Goal: Transaction & Acquisition: Purchase product/service

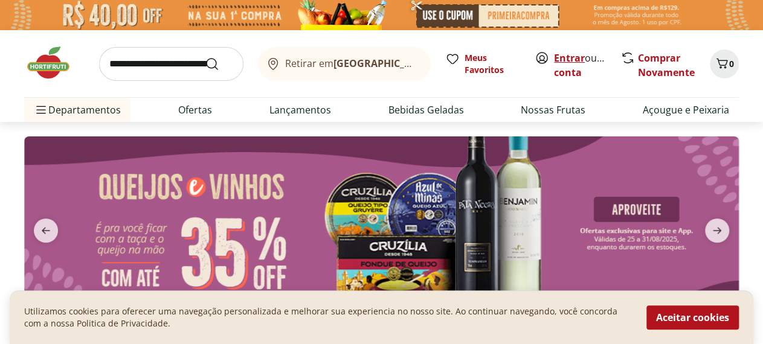
click at [560, 58] on link "Entrar" at bounding box center [569, 57] width 31 height 13
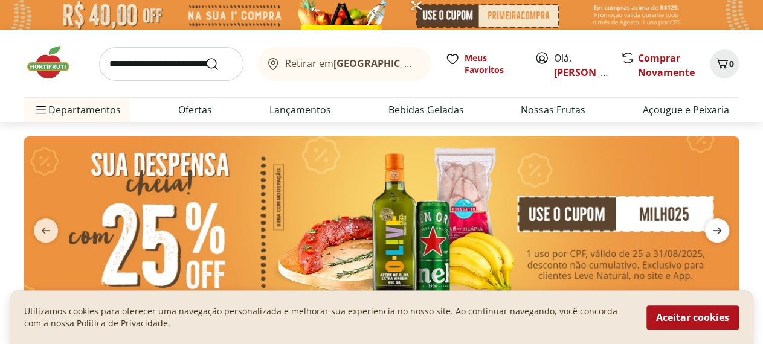
click at [720, 226] on icon "next" at bounding box center [716, 230] width 14 height 14
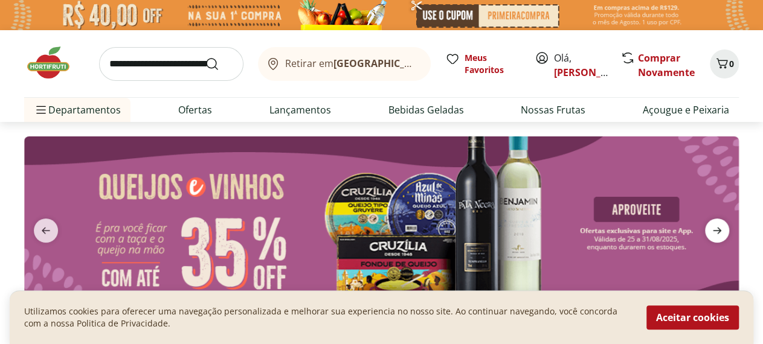
click at [720, 226] on icon "next" at bounding box center [716, 230] width 14 height 14
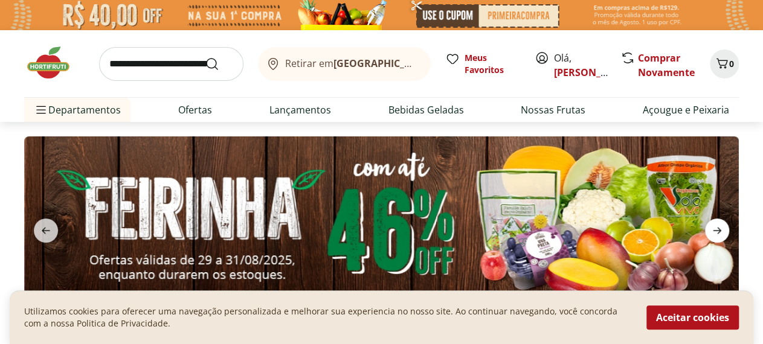
click at [720, 226] on icon "next" at bounding box center [716, 230] width 14 height 14
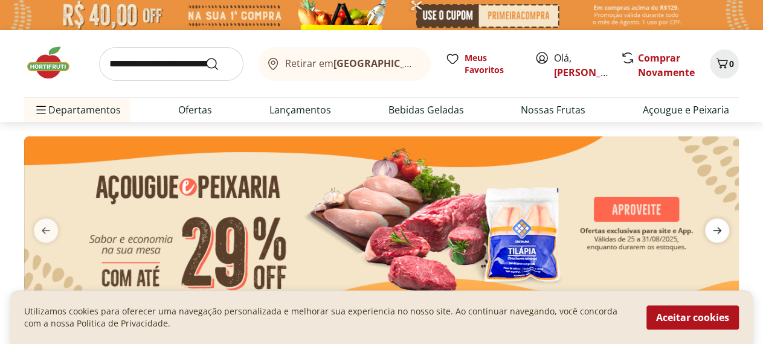
click at [720, 226] on icon "next" at bounding box center [716, 230] width 14 height 14
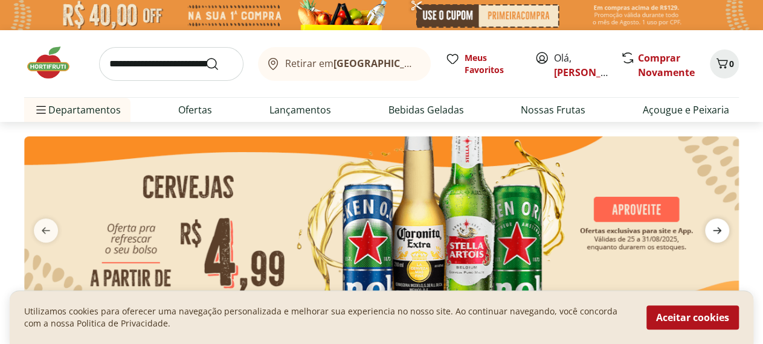
click at [720, 226] on icon "next" at bounding box center [716, 230] width 14 height 14
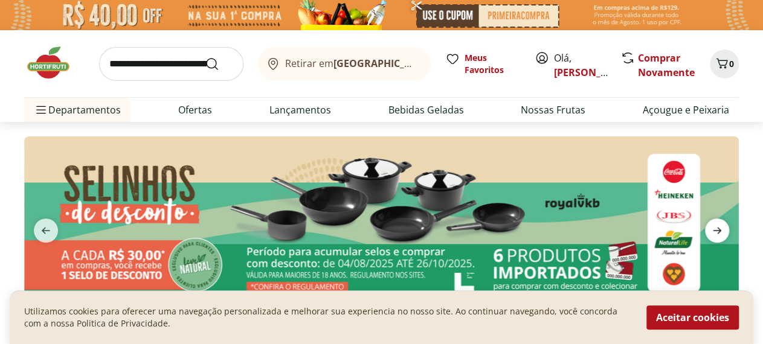
click at [720, 226] on icon "next" at bounding box center [716, 230] width 14 height 14
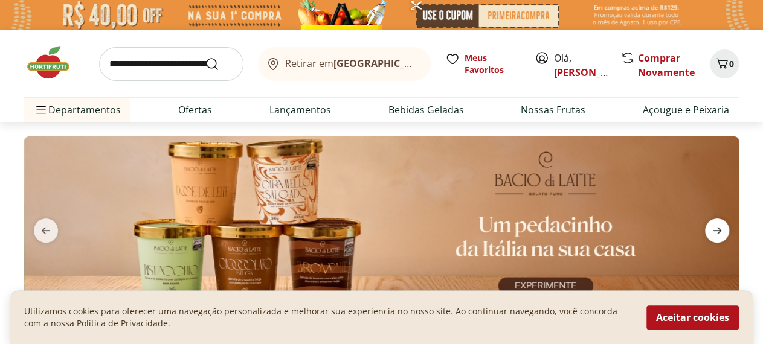
click at [720, 226] on icon "next" at bounding box center [716, 230] width 14 height 14
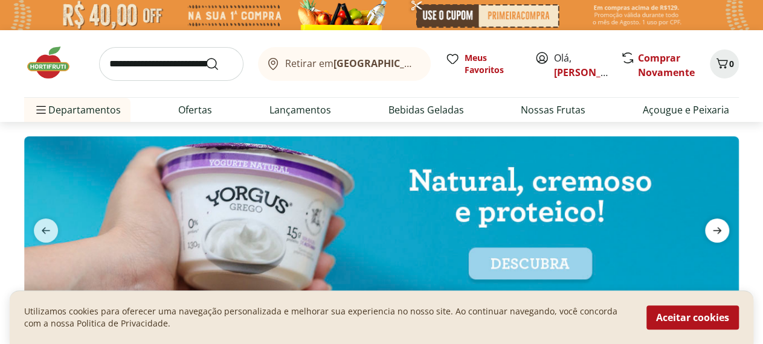
click at [720, 226] on icon "next" at bounding box center [716, 230] width 14 height 14
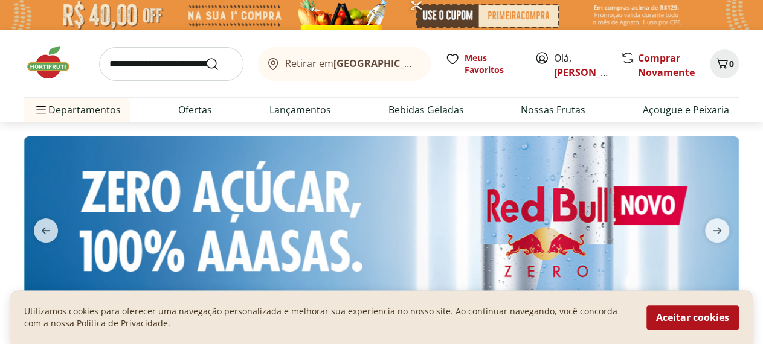
click at [738, 237] on button "next" at bounding box center [716, 231] width 43 height 24
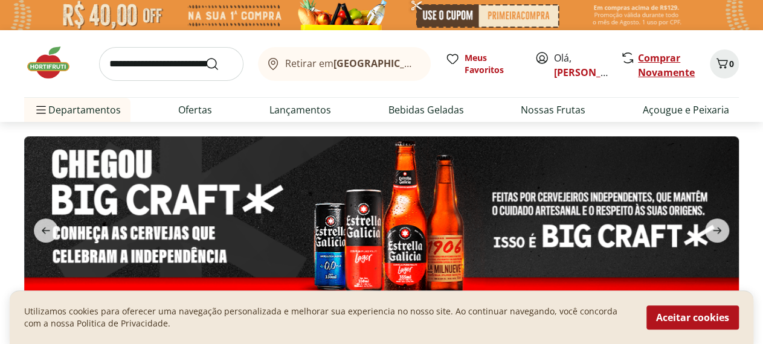
click at [653, 60] on link "Comprar Novamente" at bounding box center [666, 65] width 57 height 28
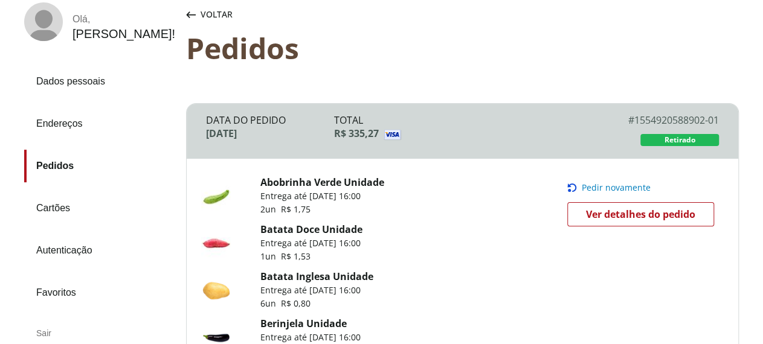
scroll to position [64, 0]
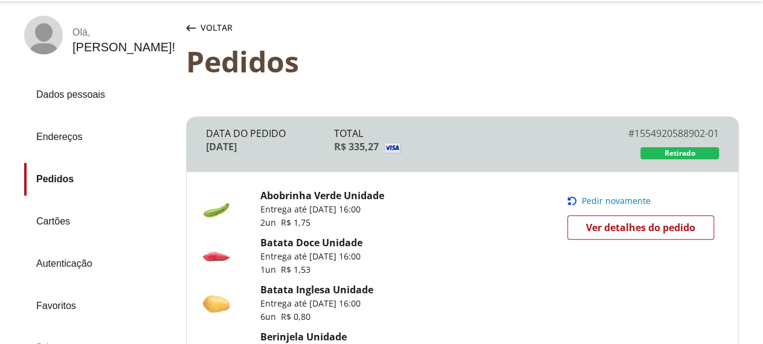
click at [602, 206] on span "Pedir novamente" at bounding box center [615, 201] width 69 height 10
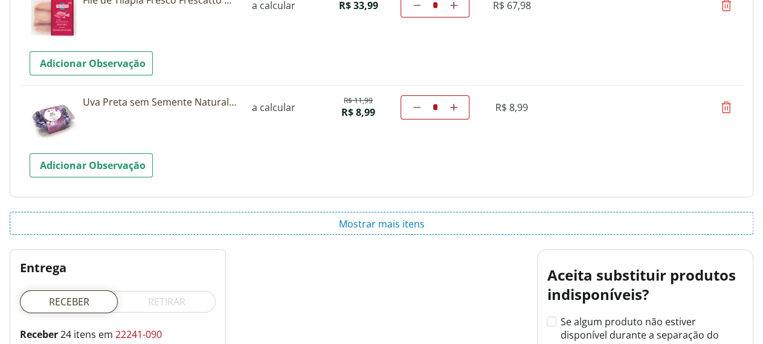
scroll to position [2011, 0]
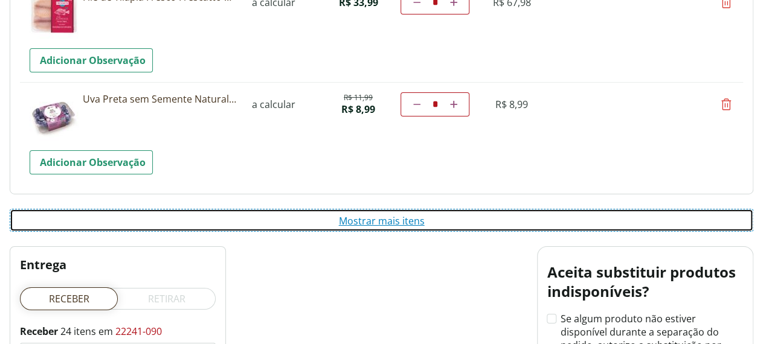
click at [356, 211] on button "Mostrar mais itens" at bounding box center [381, 220] width 743 height 23
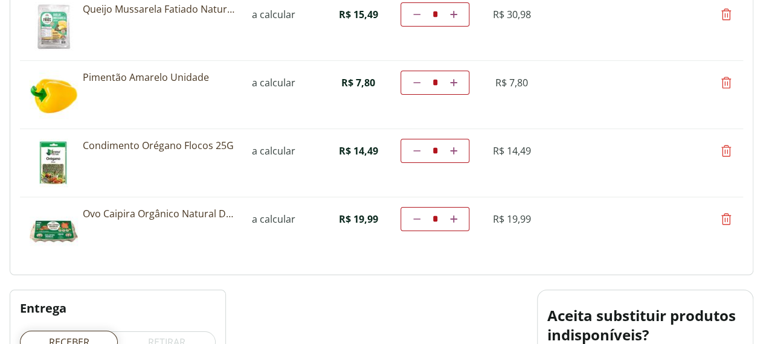
scroll to position [2224, 0]
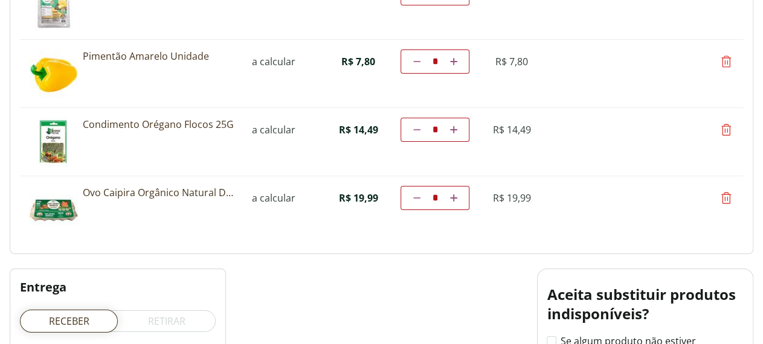
click at [722, 128] on icon at bounding box center [726, 130] width 14 height 14
type input "*"
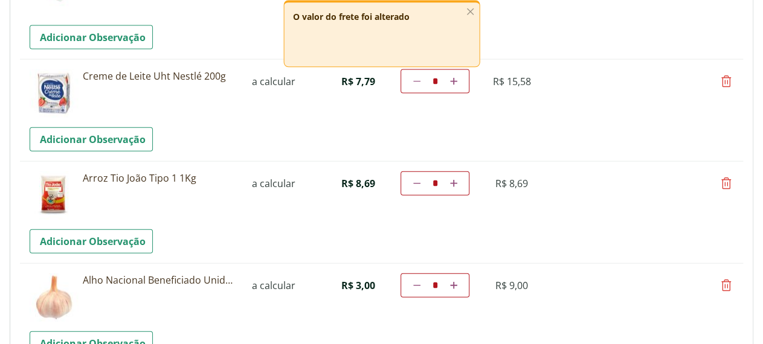
scroll to position [1507, 0]
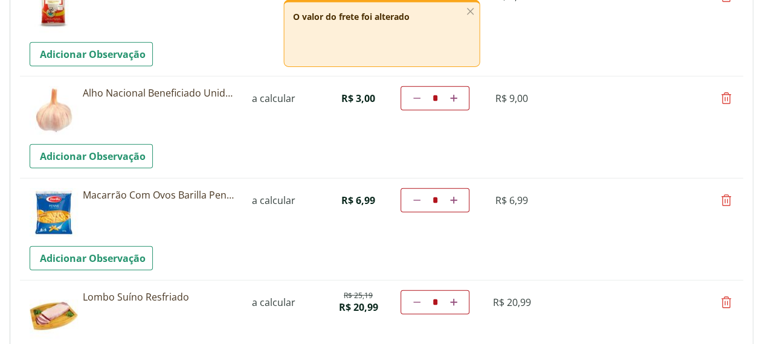
click at [457, 197] on icon at bounding box center [453, 200] width 7 height 7
type input "*"
click at [383, 31] on div "- O valor do frete foi alterado" at bounding box center [381, 33] width 196 height 67
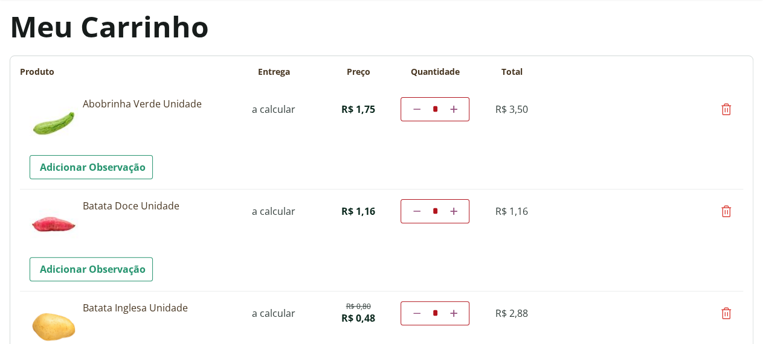
scroll to position [190, 0]
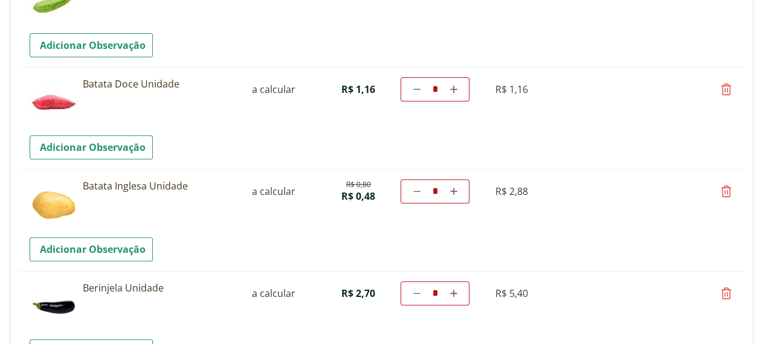
click at [728, 90] on icon at bounding box center [726, 89] width 14 height 14
type input "*"
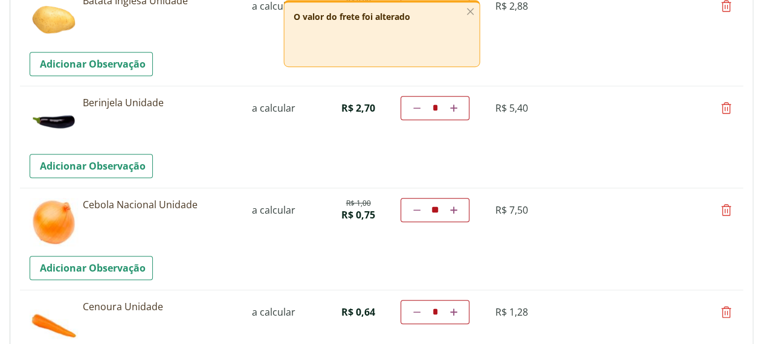
scroll to position [256, 0]
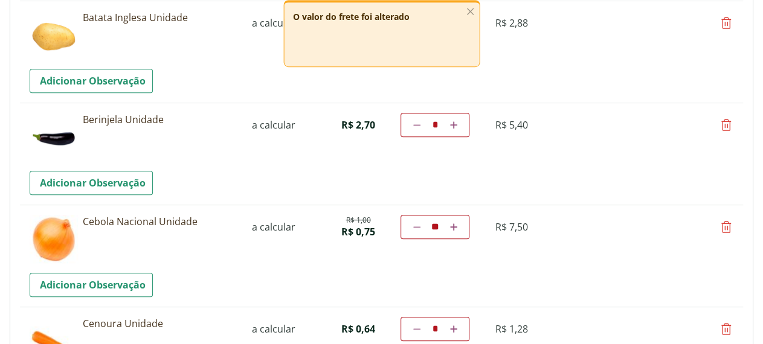
click at [420, 123] on icon at bounding box center [416, 124] width 7 height 7
type input "*"
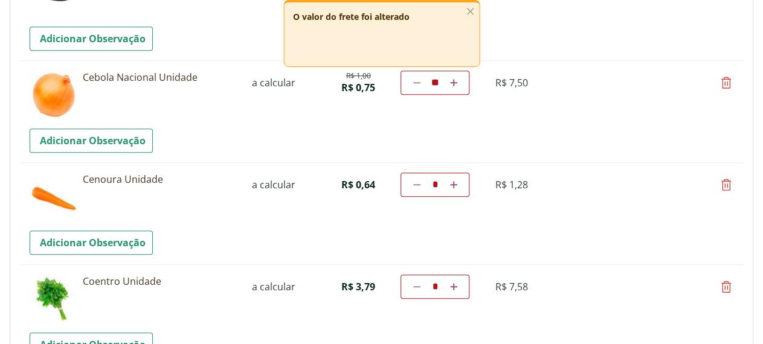
scroll to position [404, 0]
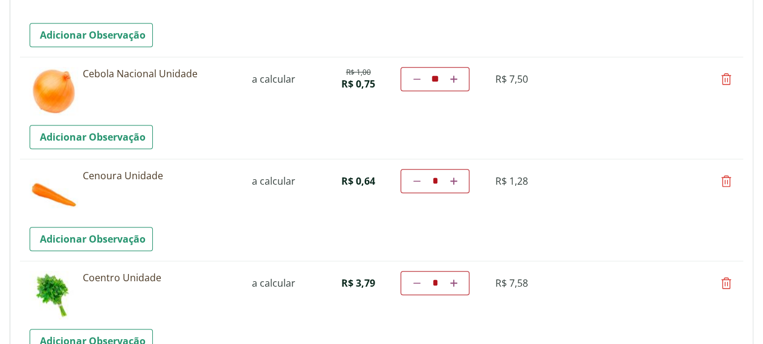
click at [459, 181] on link "Aumentar a quantidade" at bounding box center [452, 181] width 11 height 14
type input "*"
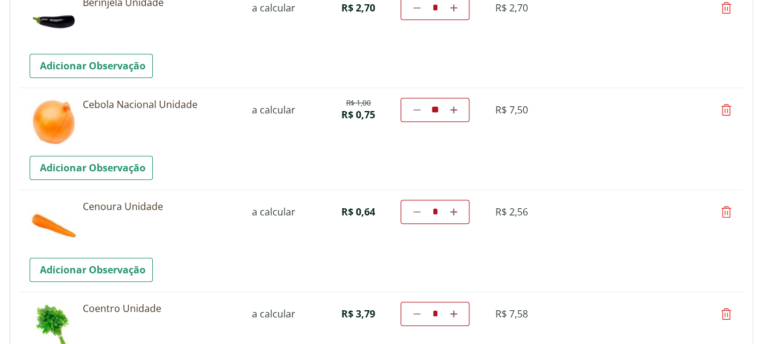
scroll to position [459, 0]
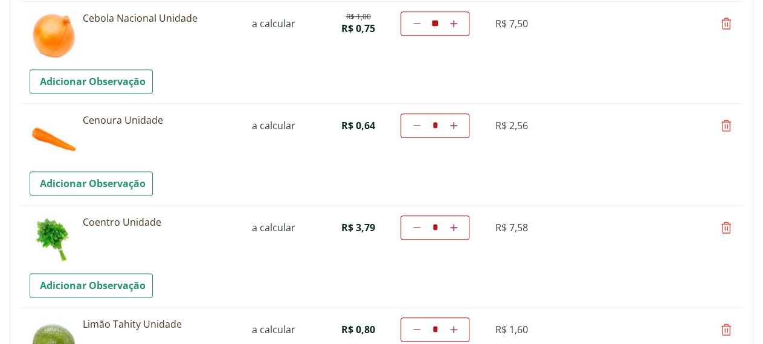
click at [726, 226] on icon at bounding box center [726, 227] width 14 height 14
type input "*"
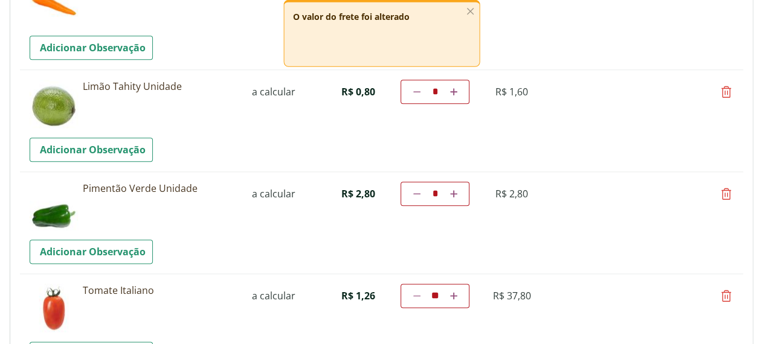
scroll to position [933, 0]
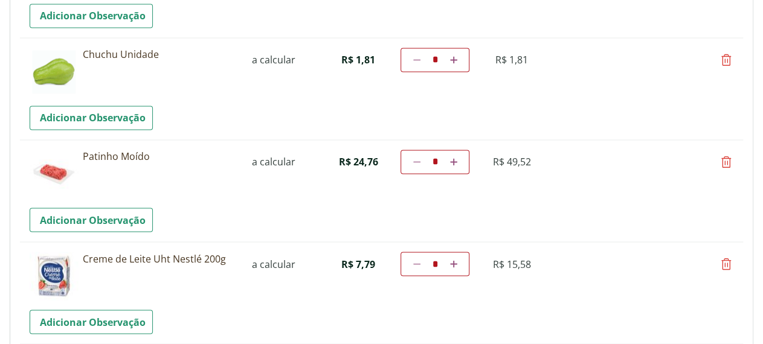
click at [60, 170] on img at bounding box center [54, 174] width 48 height 48
click at [725, 257] on icon at bounding box center [726, 264] width 14 height 14
click at [723, 257] on icon at bounding box center [726, 264] width 14 height 14
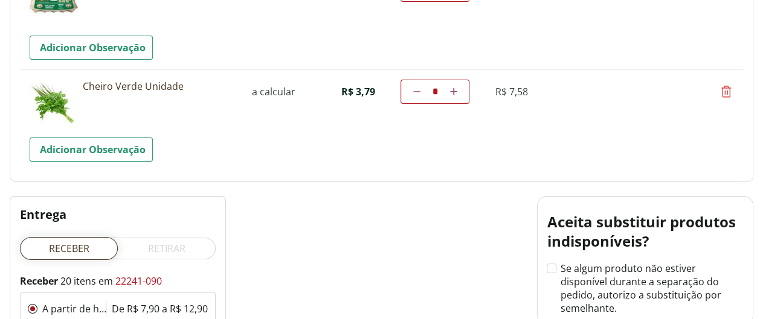
scroll to position [0, 0]
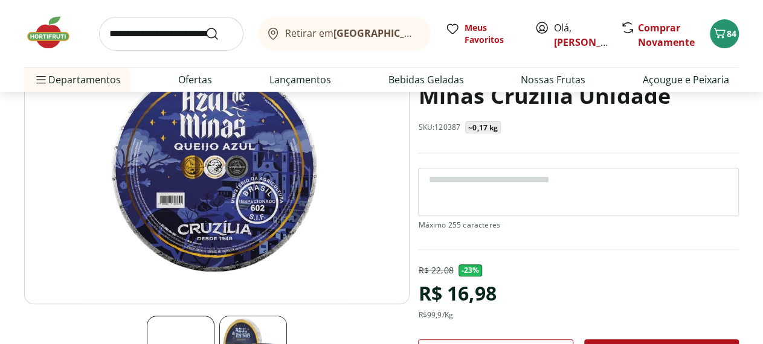
scroll to position [115, 0]
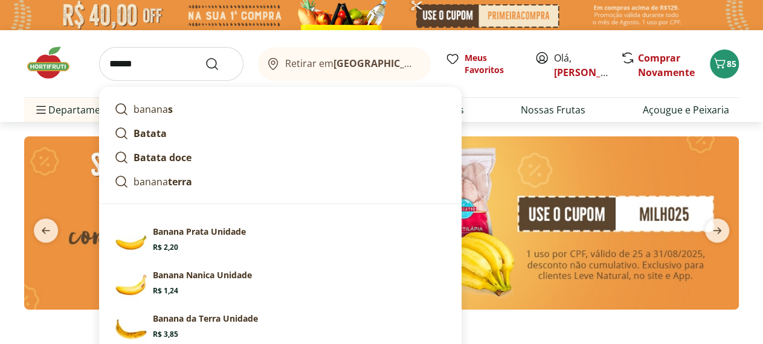
type input "******"
click at [205, 57] on button "Submit Search" at bounding box center [219, 64] width 29 height 14
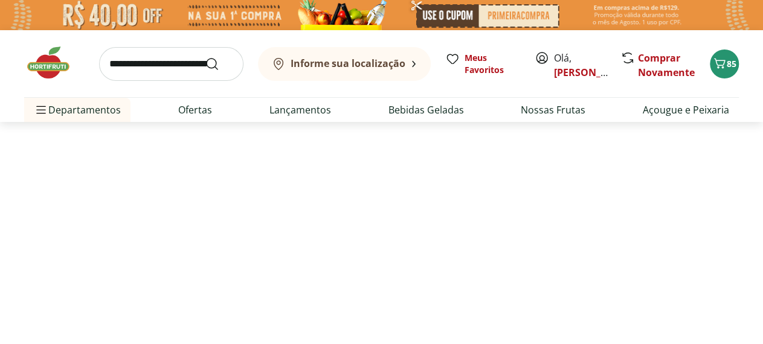
select select "**********"
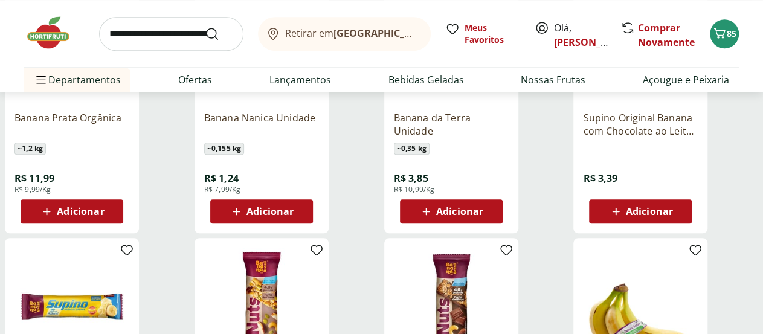
scroll to position [303, 0]
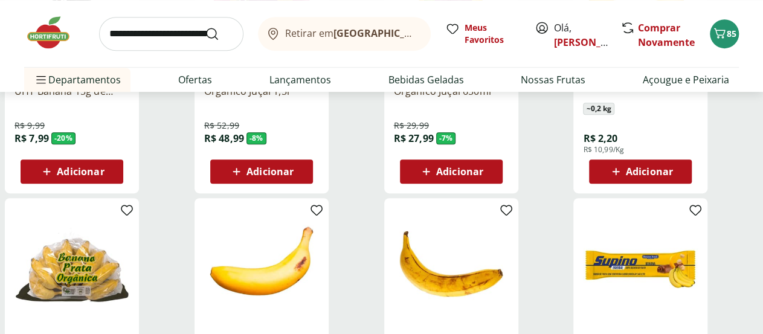
click at [673, 173] on span "Adicionar" at bounding box center [649, 172] width 47 height 10
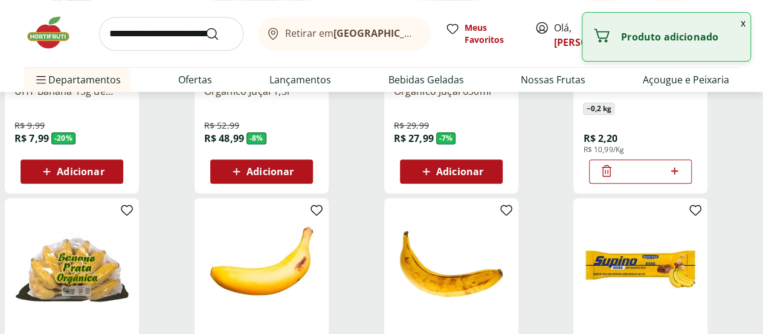
click at [682, 177] on icon at bounding box center [674, 171] width 15 height 14
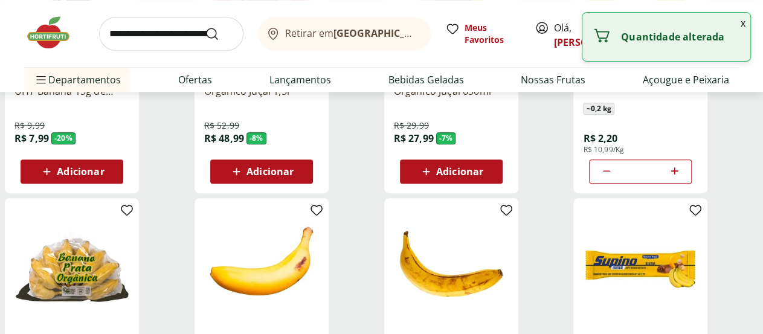
click at [682, 177] on icon at bounding box center [674, 171] width 15 height 14
type input "*"
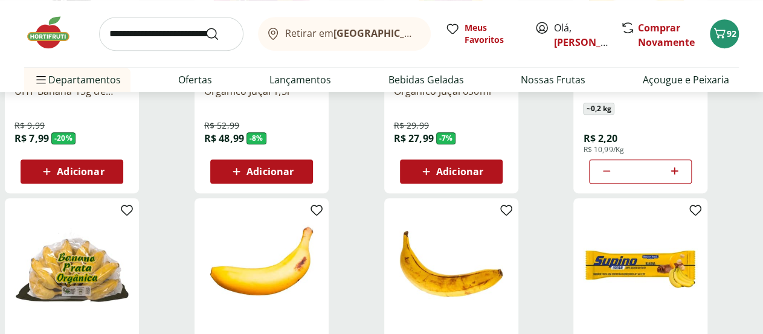
click at [51, 214] on div "**********" at bounding box center [381, 327] width 763 height 919
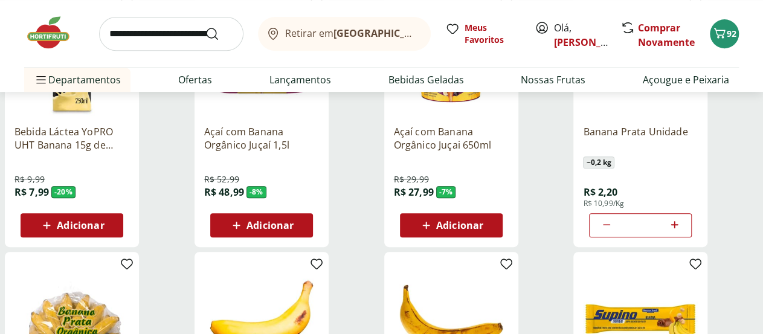
scroll to position [247, 0]
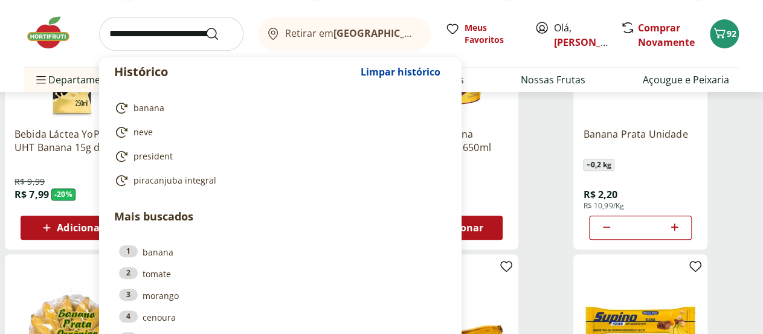
click at [128, 34] on input "search" at bounding box center [171, 34] width 144 height 34
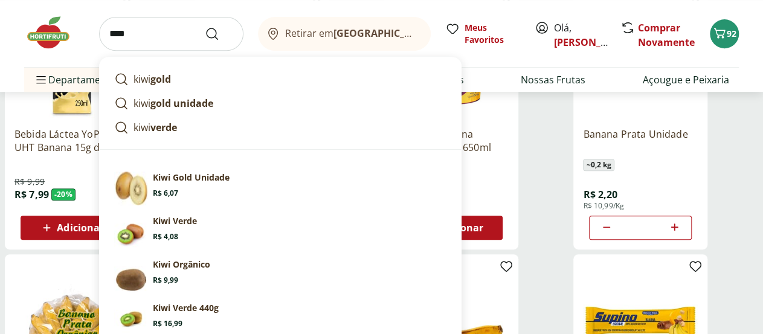
type input "****"
click at [205, 27] on button "Submit Search" at bounding box center [219, 34] width 29 height 14
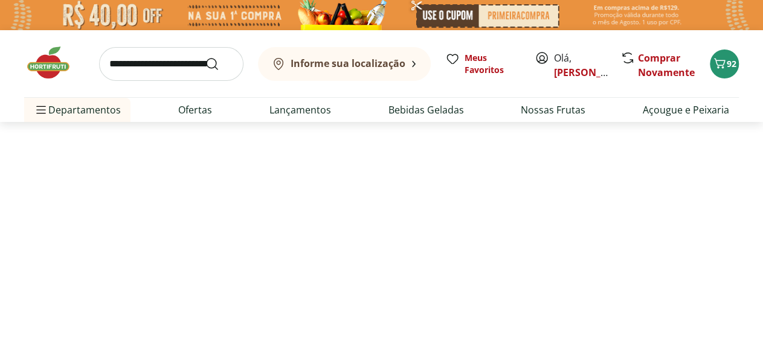
select select "**********"
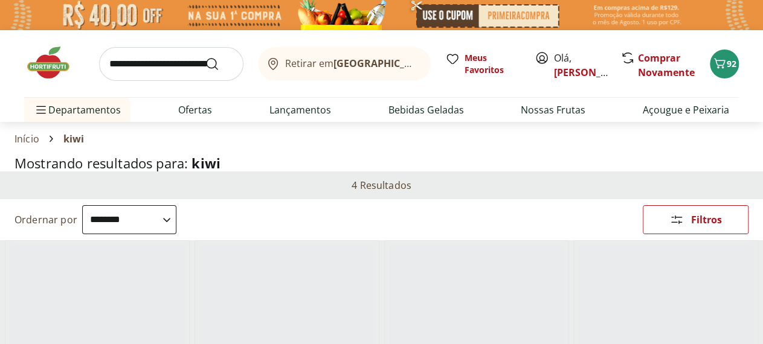
scroll to position [185, 0]
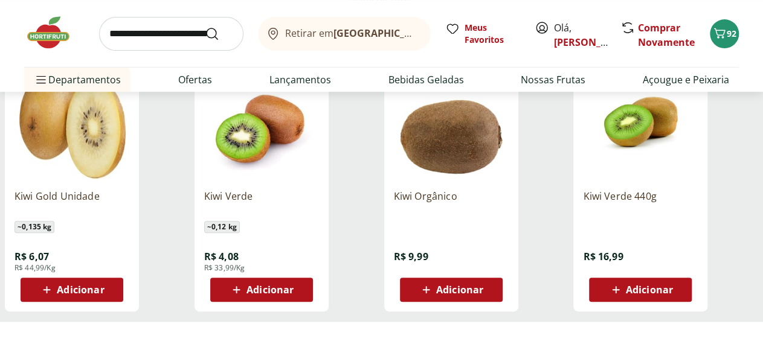
click at [104, 294] on span "Adicionar" at bounding box center [80, 290] width 47 height 10
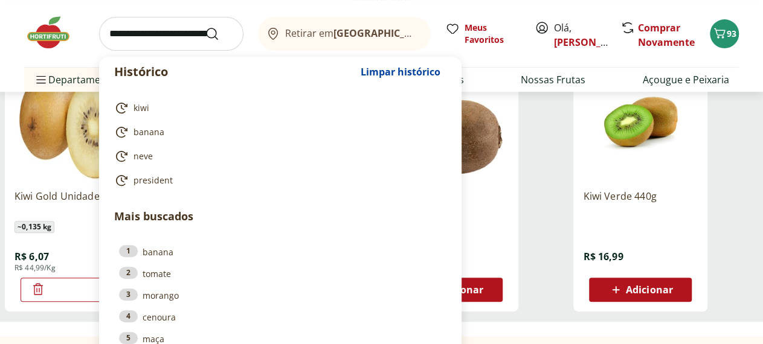
click at [148, 30] on input "search" at bounding box center [171, 34] width 144 height 34
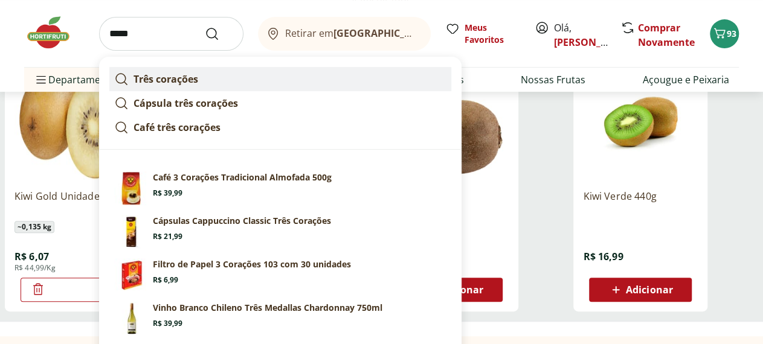
click at [168, 75] on strong "Três corações" at bounding box center [165, 78] width 65 height 13
type input "**********"
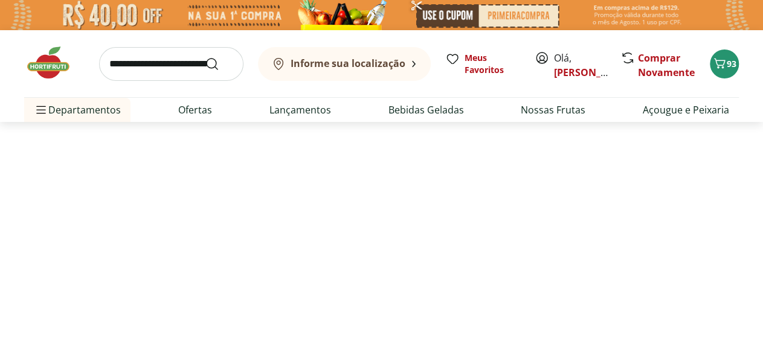
select select "**********"
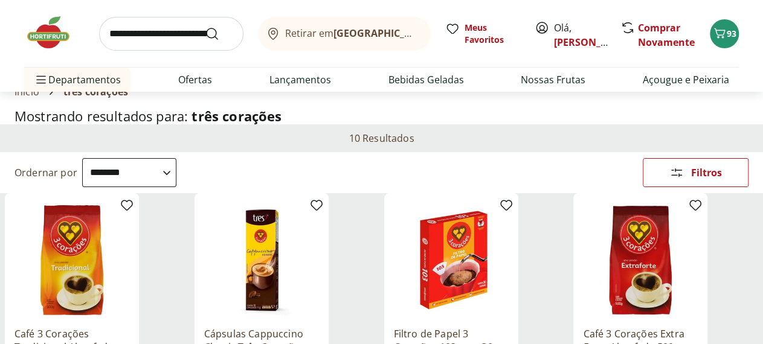
scroll to position [17, 0]
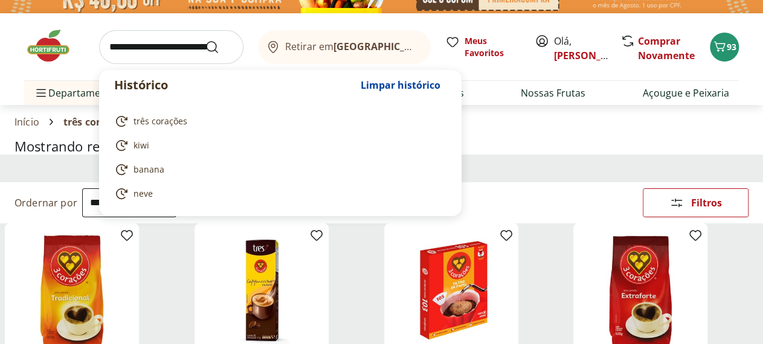
click at [174, 60] on input "search" at bounding box center [171, 47] width 144 height 34
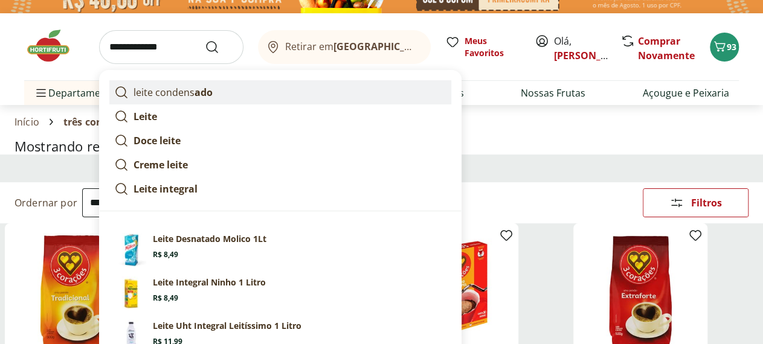
click at [212, 90] on link "leite condens ado" at bounding box center [280, 92] width 342 height 24
type input "**********"
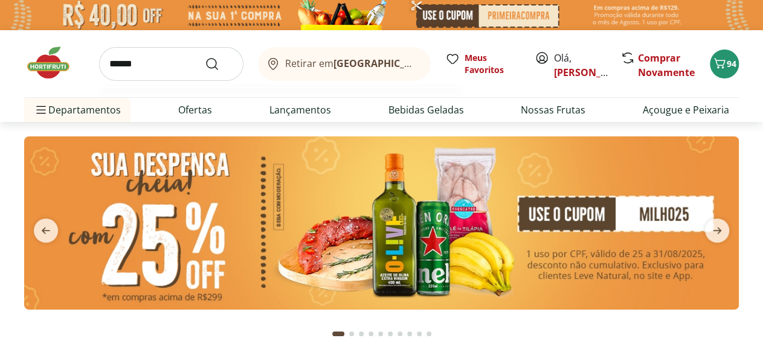
type input "******"
click at [205, 57] on button "Submit Search" at bounding box center [219, 64] width 29 height 14
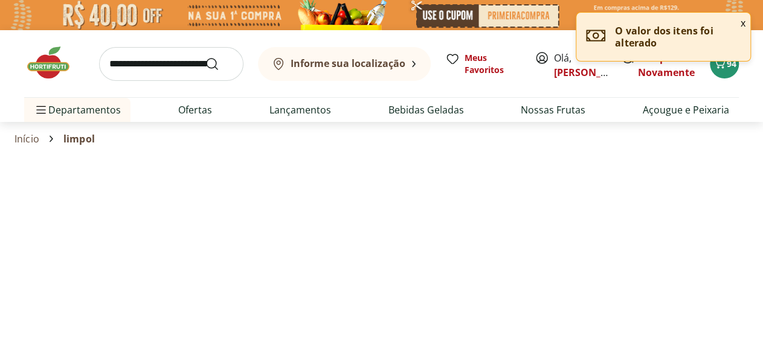
select select "**********"
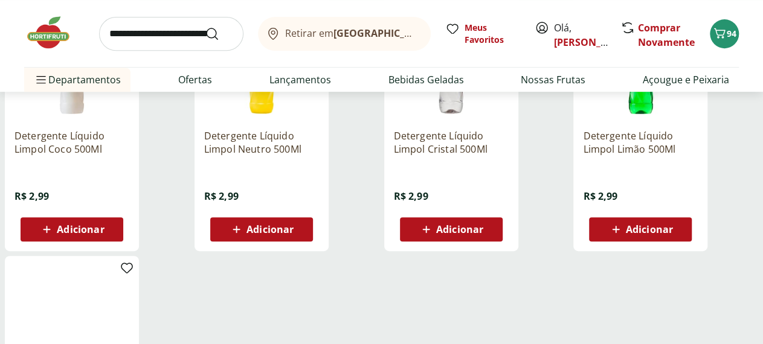
scroll to position [255, 0]
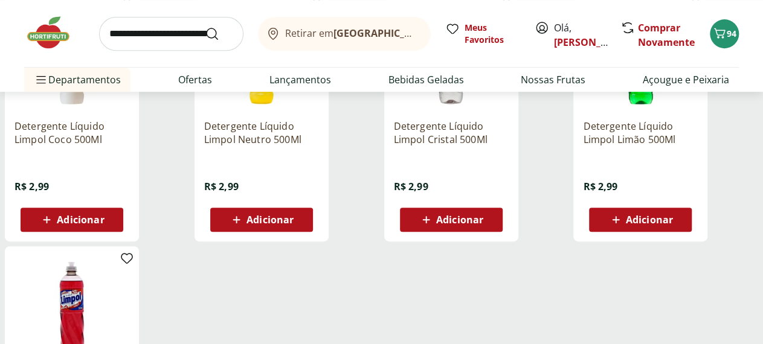
click at [303, 214] on div "Adicionar" at bounding box center [261, 220] width 83 height 22
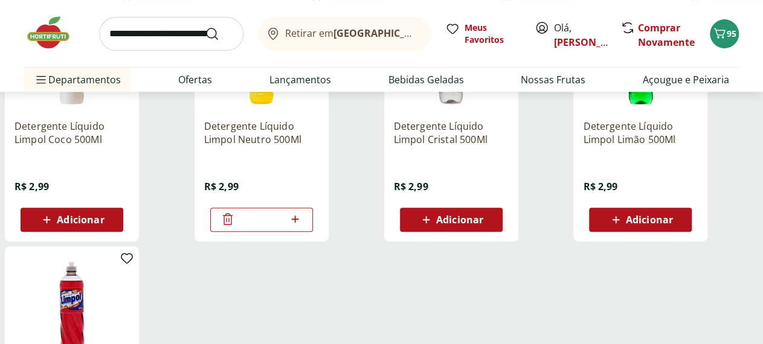
click at [302, 225] on icon at bounding box center [294, 219] width 15 height 14
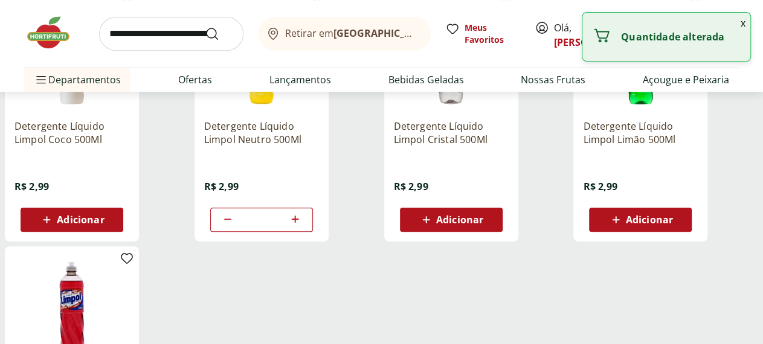
click at [302, 225] on icon at bounding box center [294, 219] width 15 height 14
type input "*"
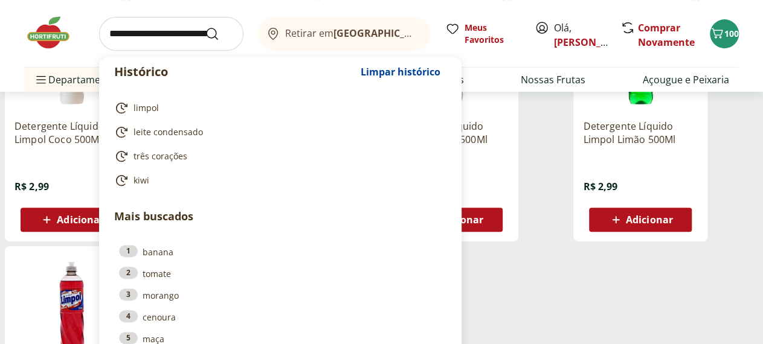
click at [160, 28] on input "search" at bounding box center [171, 34] width 144 height 34
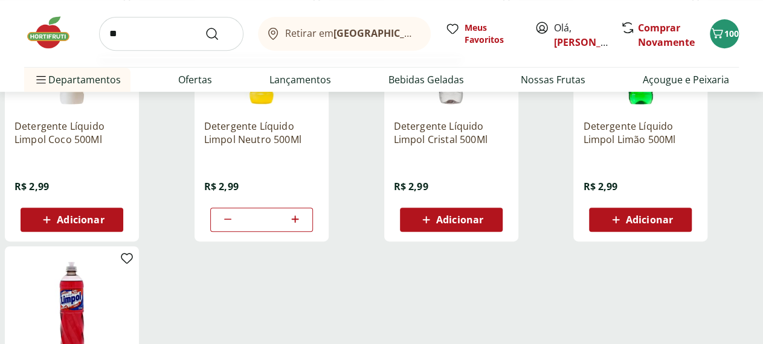
type input "*"
type input "******"
click at [205, 27] on button "Submit Search" at bounding box center [219, 34] width 29 height 14
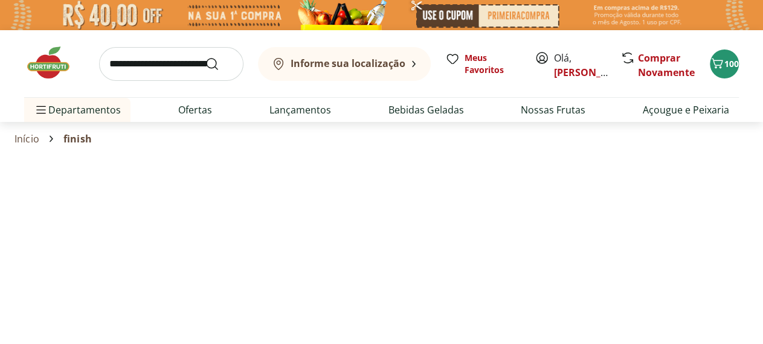
select select "**********"
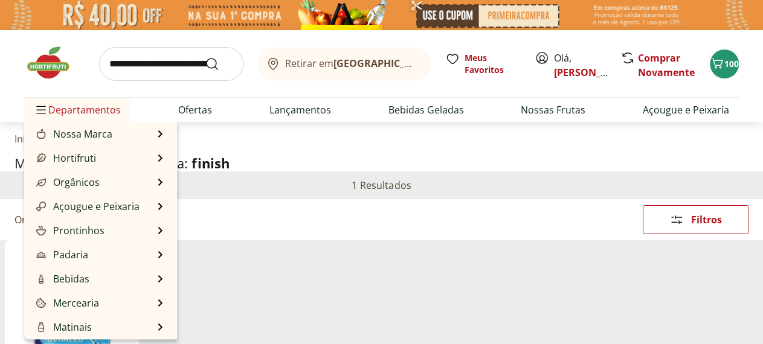
click at [99, 108] on span "Departamentos" at bounding box center [77, 109] width 87 height 29
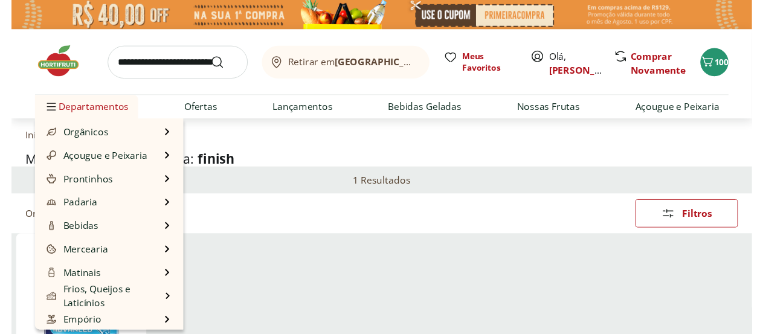
scroll to position [121, 0]
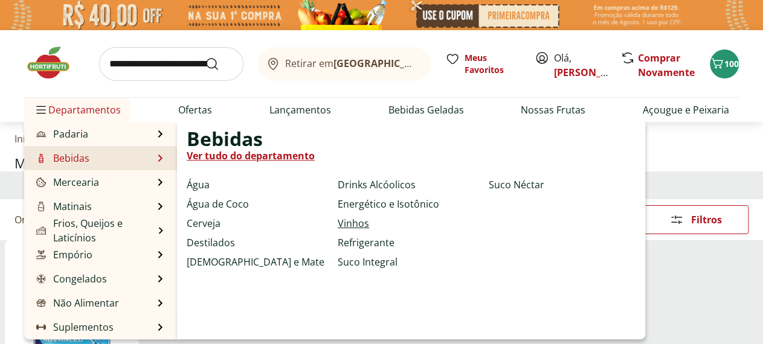
click at [338, 218] on link "Vinhos" at bounding box center [353, 223] width 31 height 14
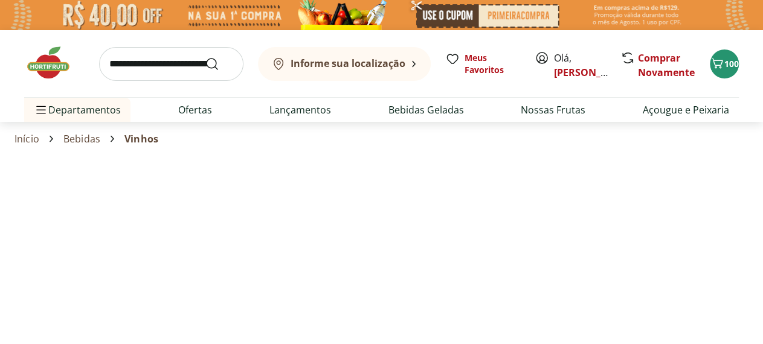
select select "**********"
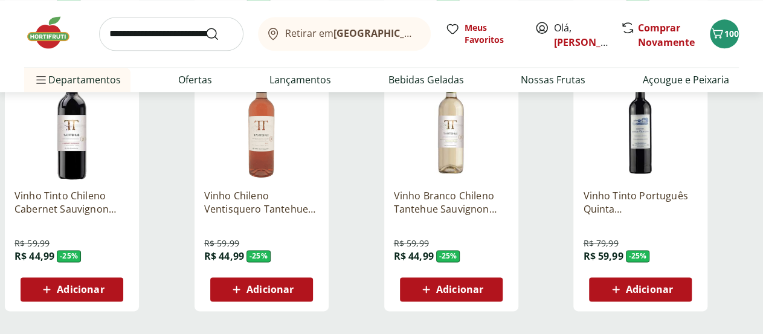
scroll to position [764, 0]
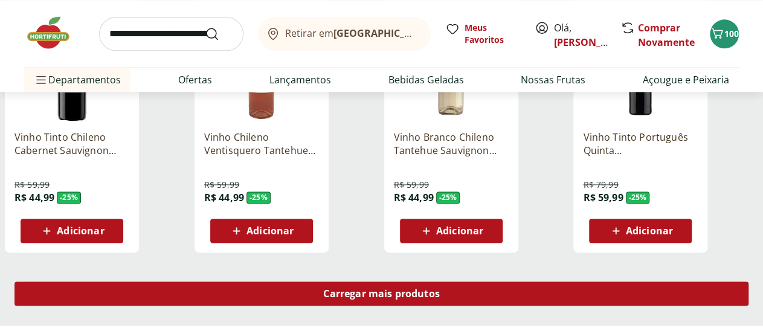
click at [440, 289] on span "Carregar mais produtos" at bounding box center [381, 294] width 117 height 10
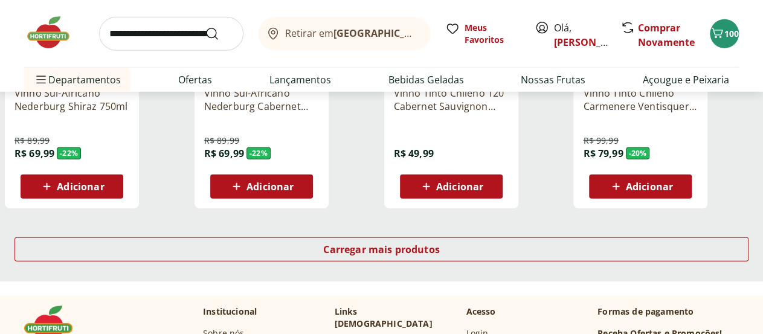
scroll to position [1599, 0]
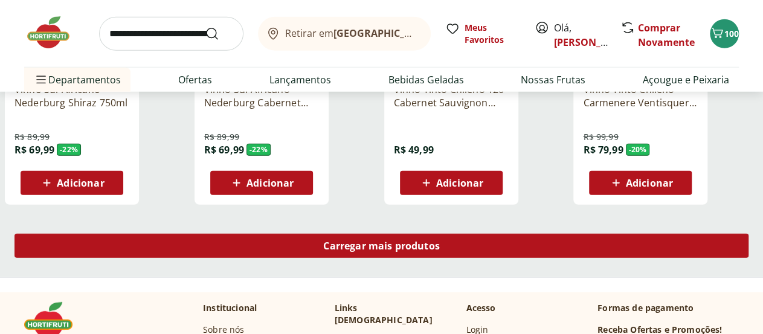
click at [525, 234] on div "Carregar mais produtos" at bounding box center [381, 246] width 734 height 24
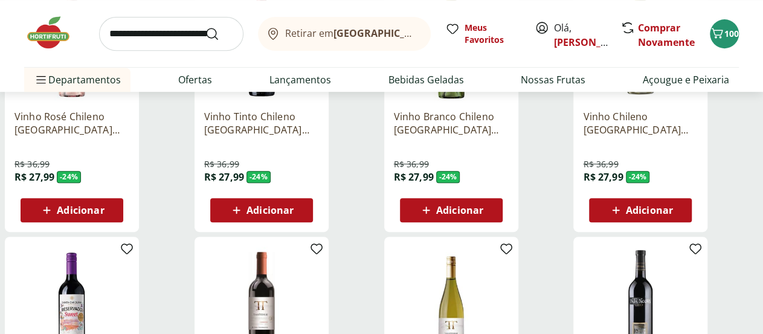
scroll to position [162, 0]
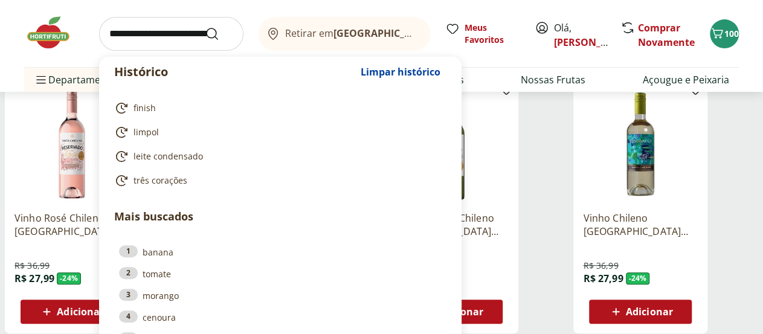
click at [146, 40] on input "search" at bounding box center [171, 34] width 144 height 34
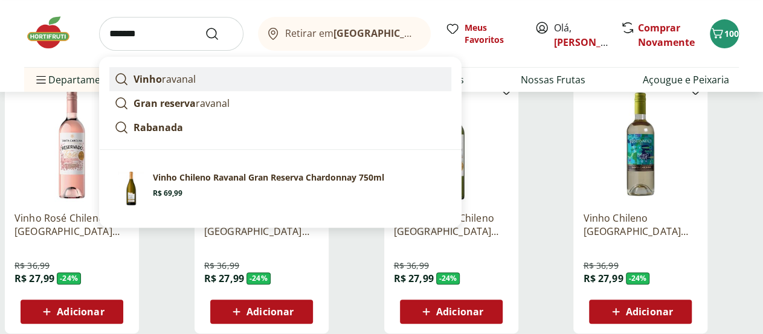
click at [171, 83] on p "Vinho ravanal" at bounding box center [164, 79] width 62 height 14
type input "**********"
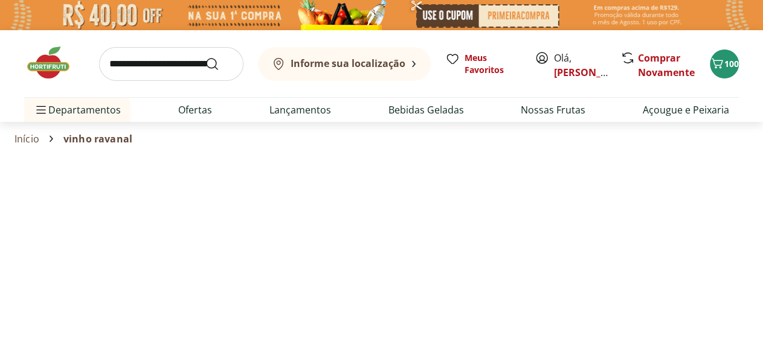
select select "**********"
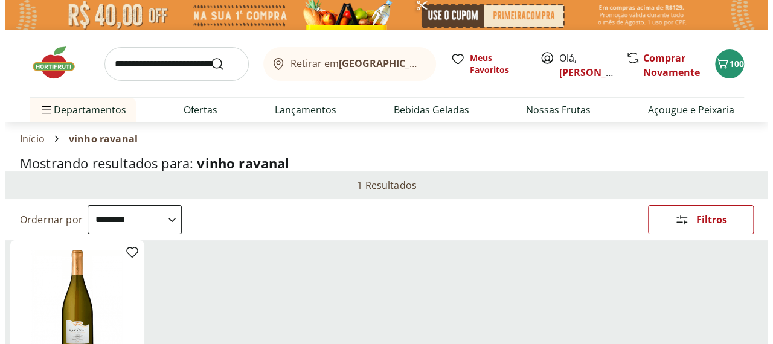
scroll to position [323, 0]
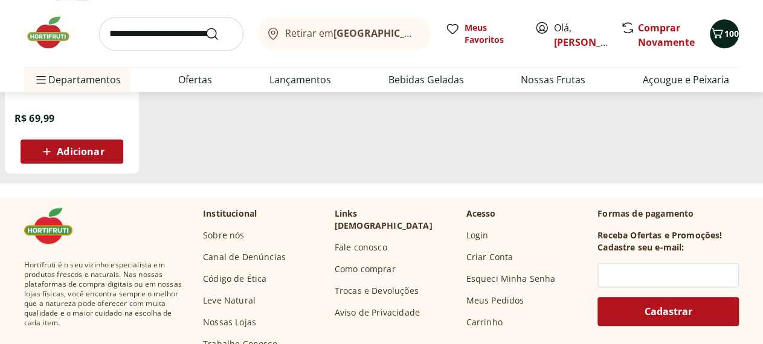
click at [717, 31] on icon "Carrinho" at bounding box center [716, 33] width 14 height 14
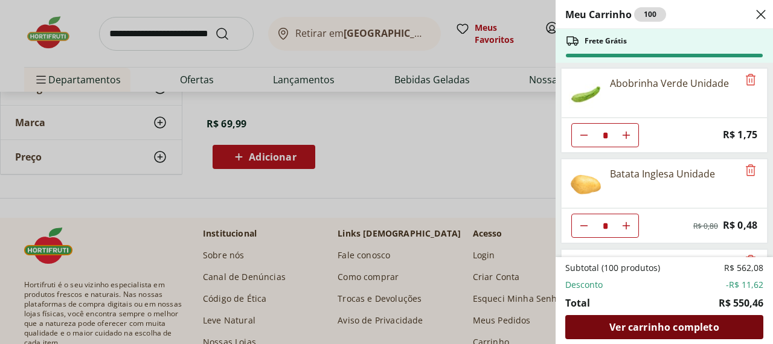
click at [673, 322] on span "Ver carrinho completo" at bounding box center [663, 327] width 109 height 10
